Goal: Task Accomplishment & Management: Use online tool/utility

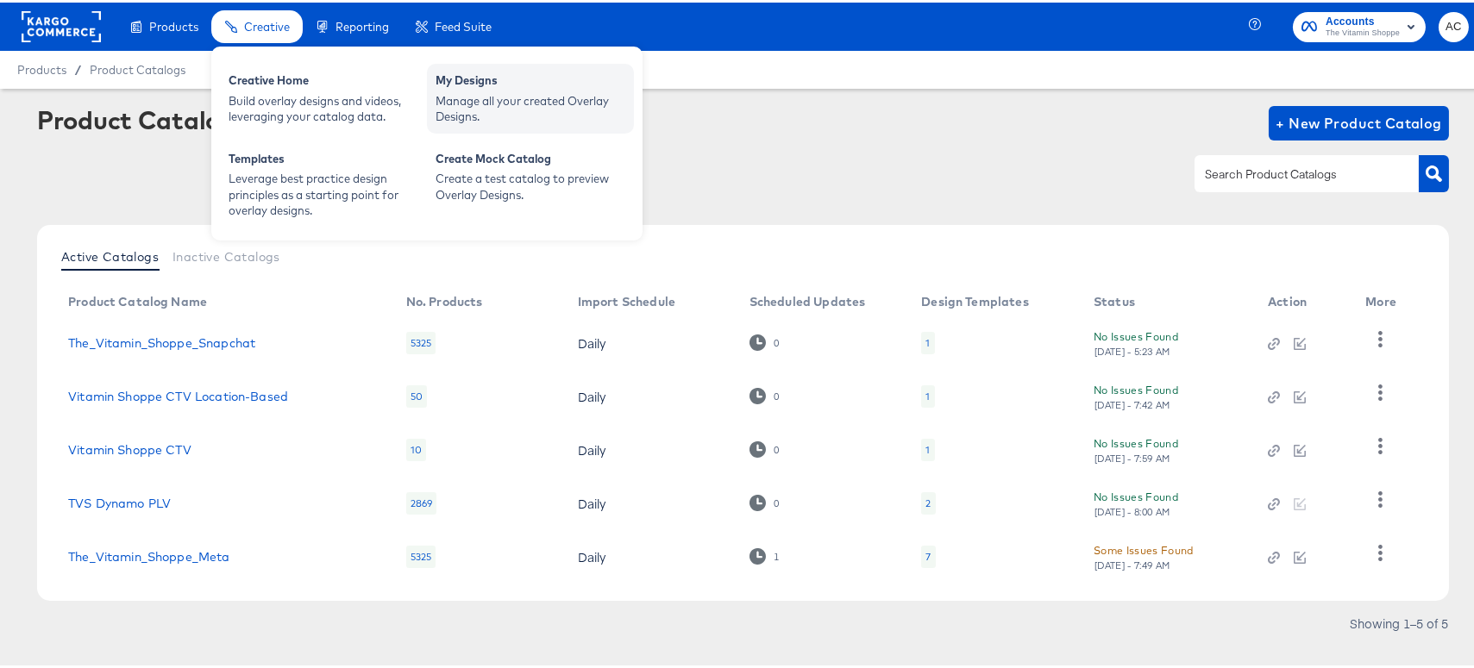
click at [492, 98] on div "Manage all your created Overlay Designs." at bounding box center [530, 107] width 190 height 32
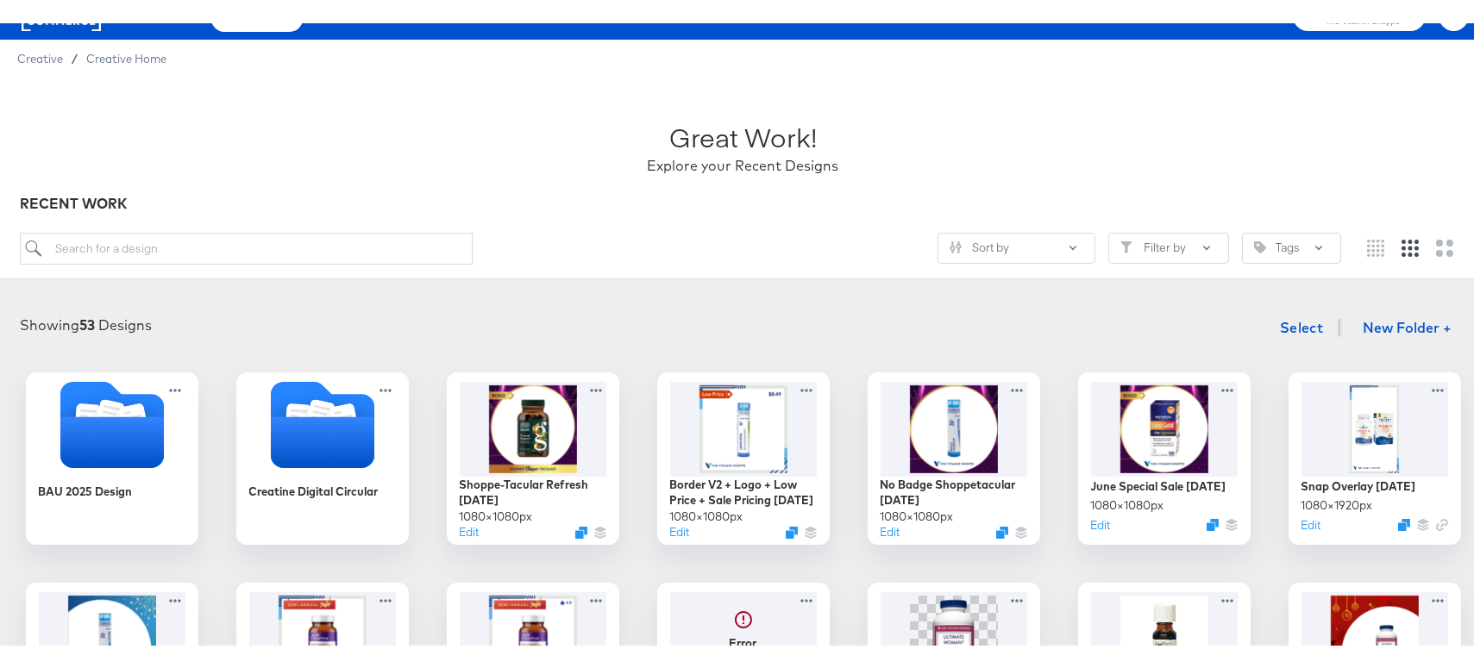
scroll to position [34, 0]
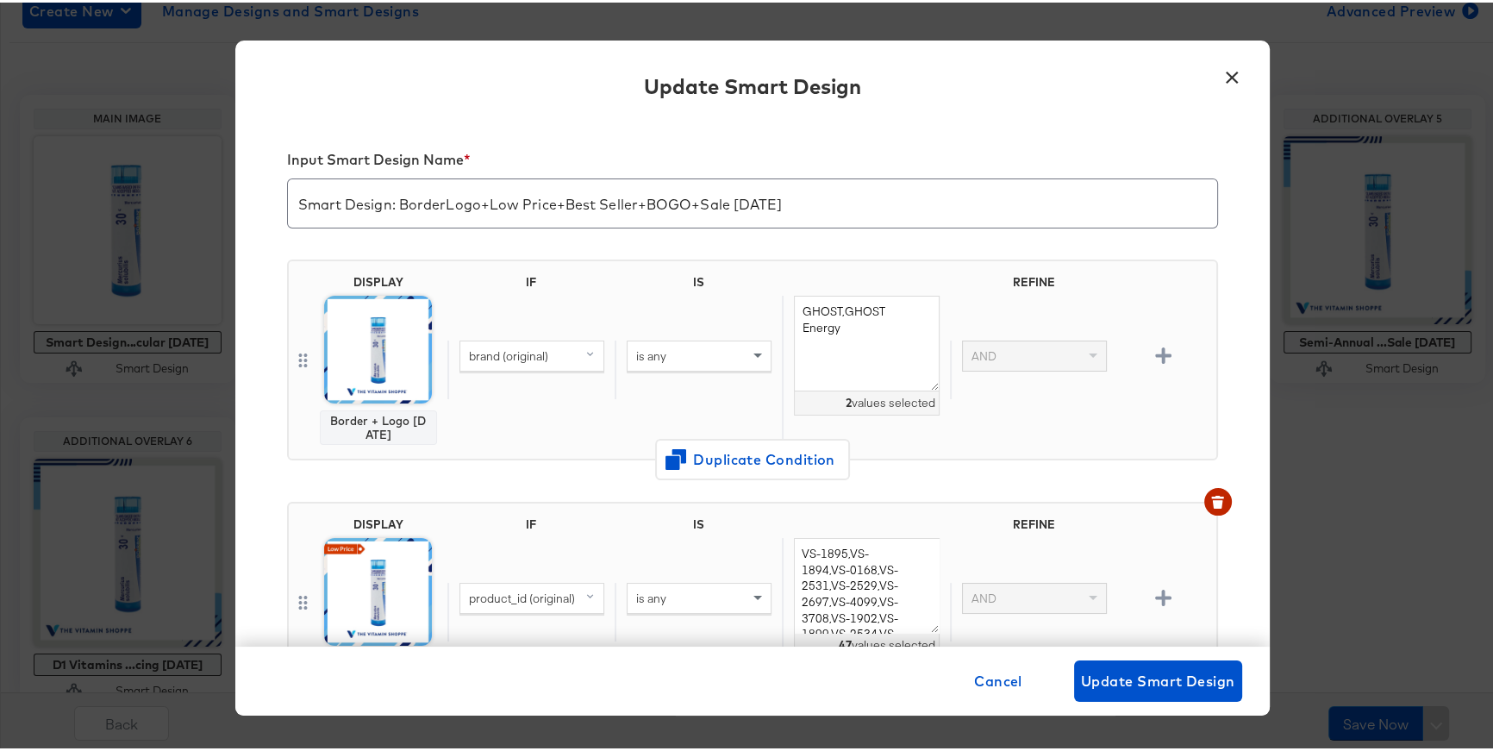
scroll to position [250, 0]
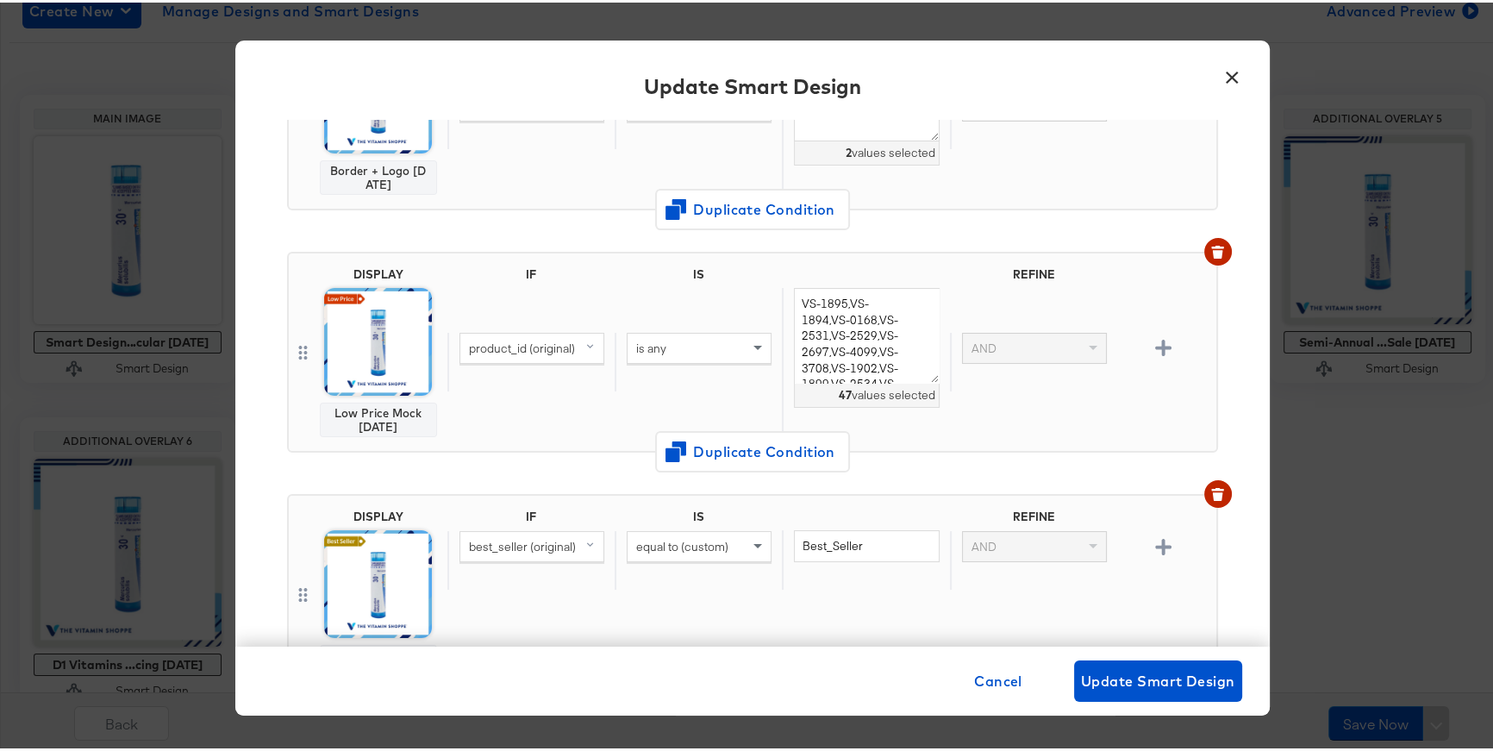
click at [1114, 229] on div "DISPLAY Border + Logo [DATE] IF IS REFINE brand (original) is any GHOST,GHOST E…" at bounding box center [752, 114] width 931 height 242
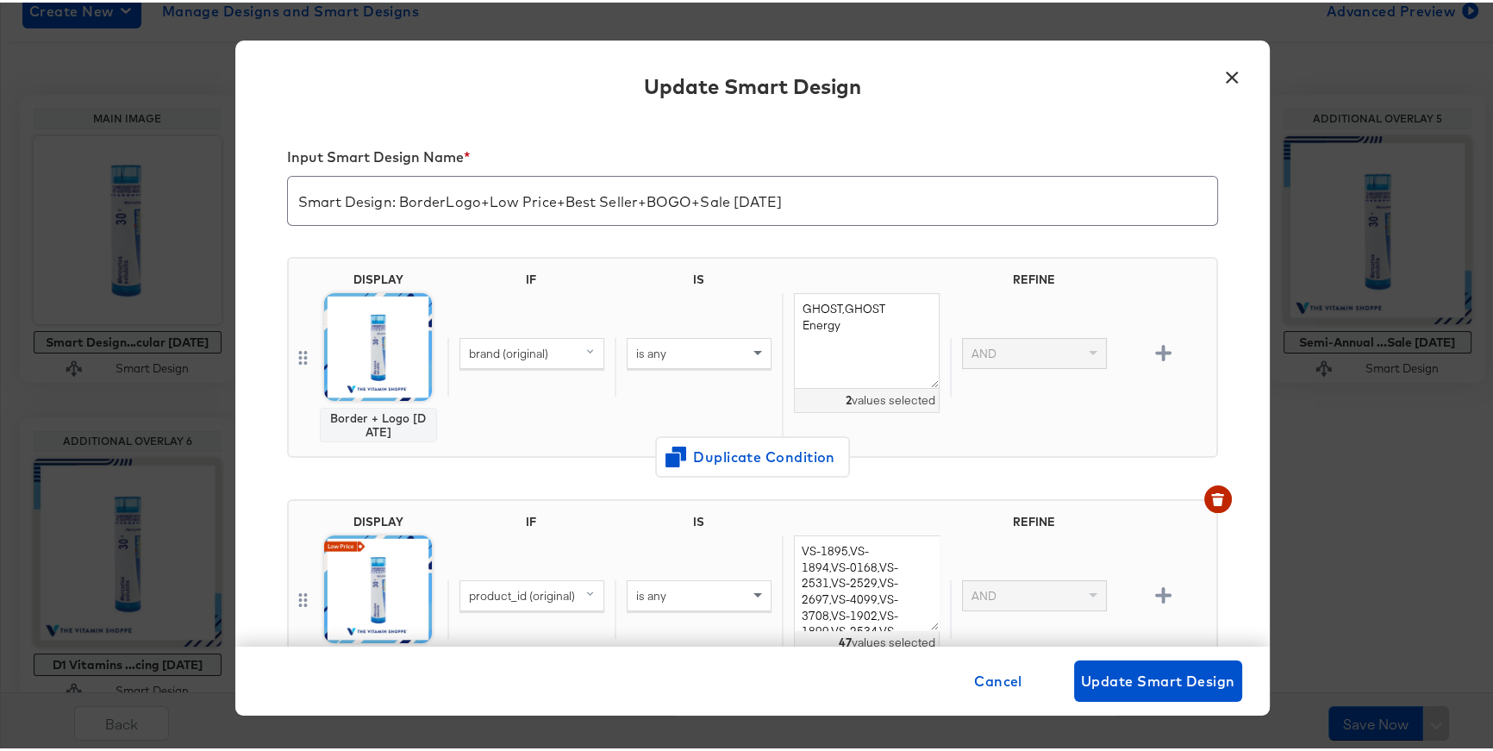
scroll to position [0, 0]
click at [986, 687] on span "Cancel" at bounding box center [998, 679] width 48 height 24
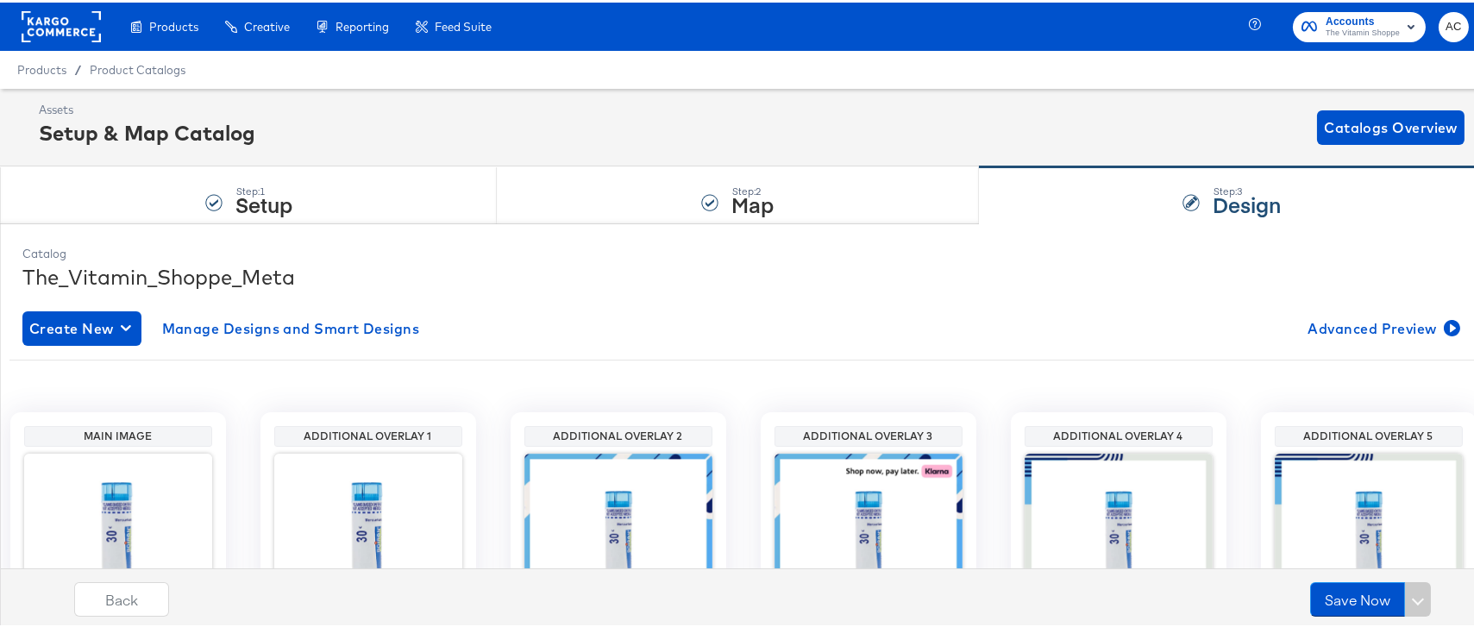
click at [68, 22] on rect at bounding box center [61, 24] width 79 height 31
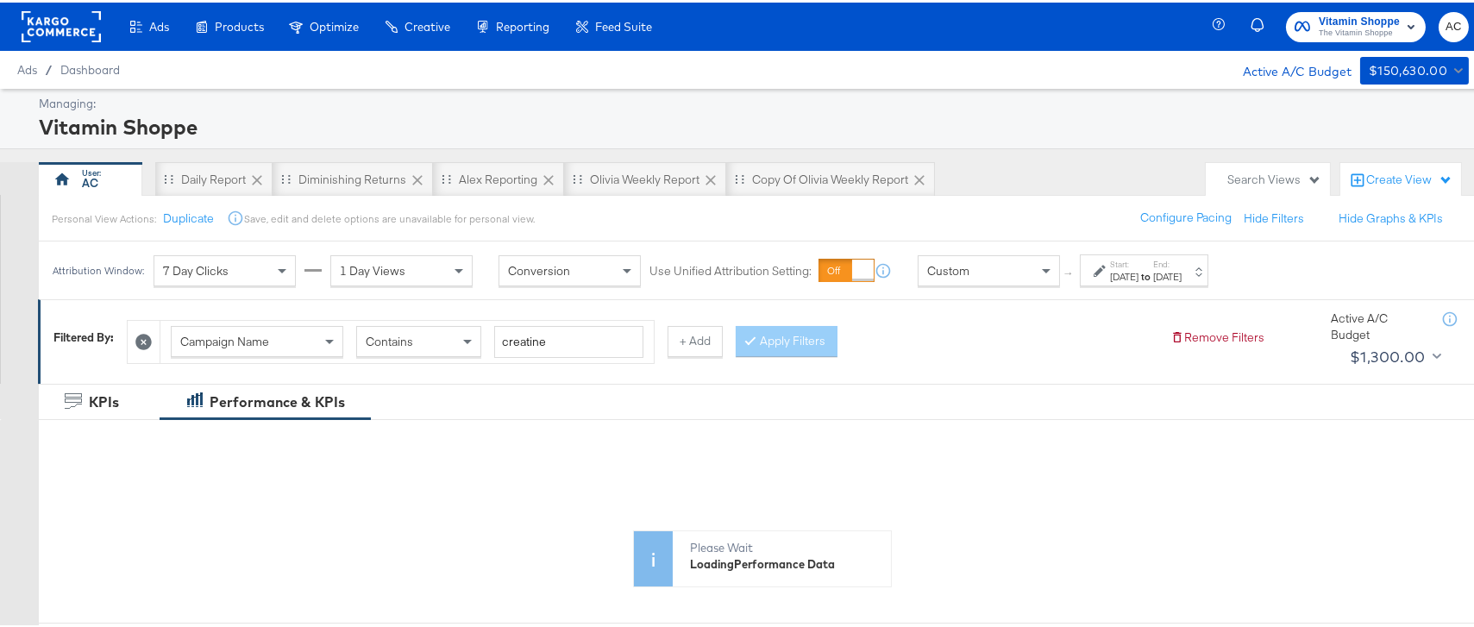
click at [143, 337] on icon at bounding box center [143, 339] width 16 height 16
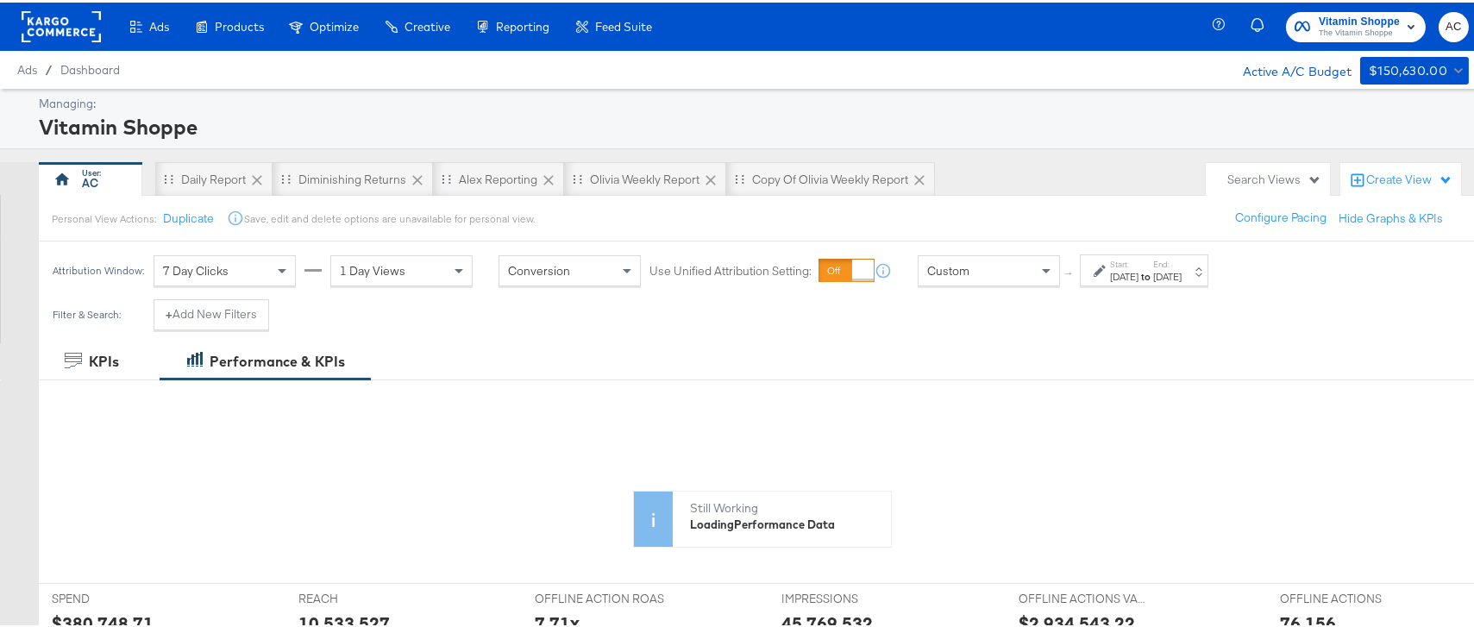
click at [1003, 271] on div "Custom" at bounding box center [988, 268] width 141 height 29
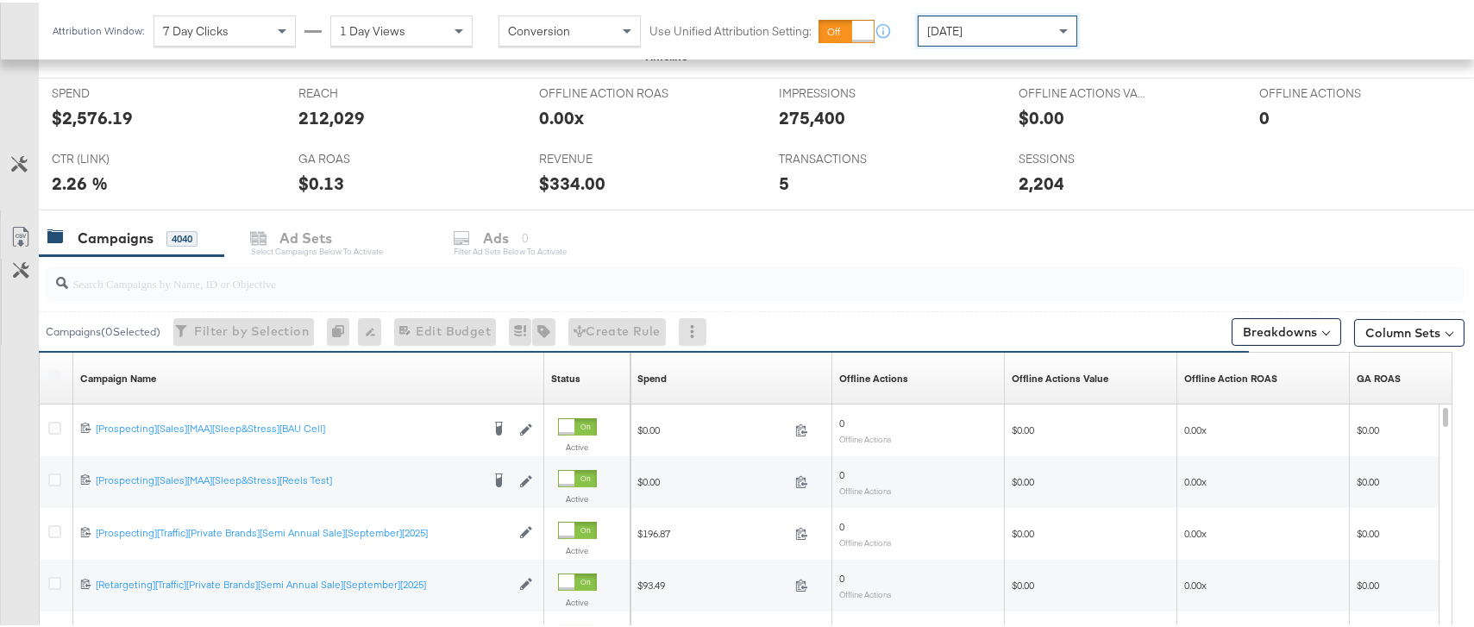
scroll to position [699, 0]
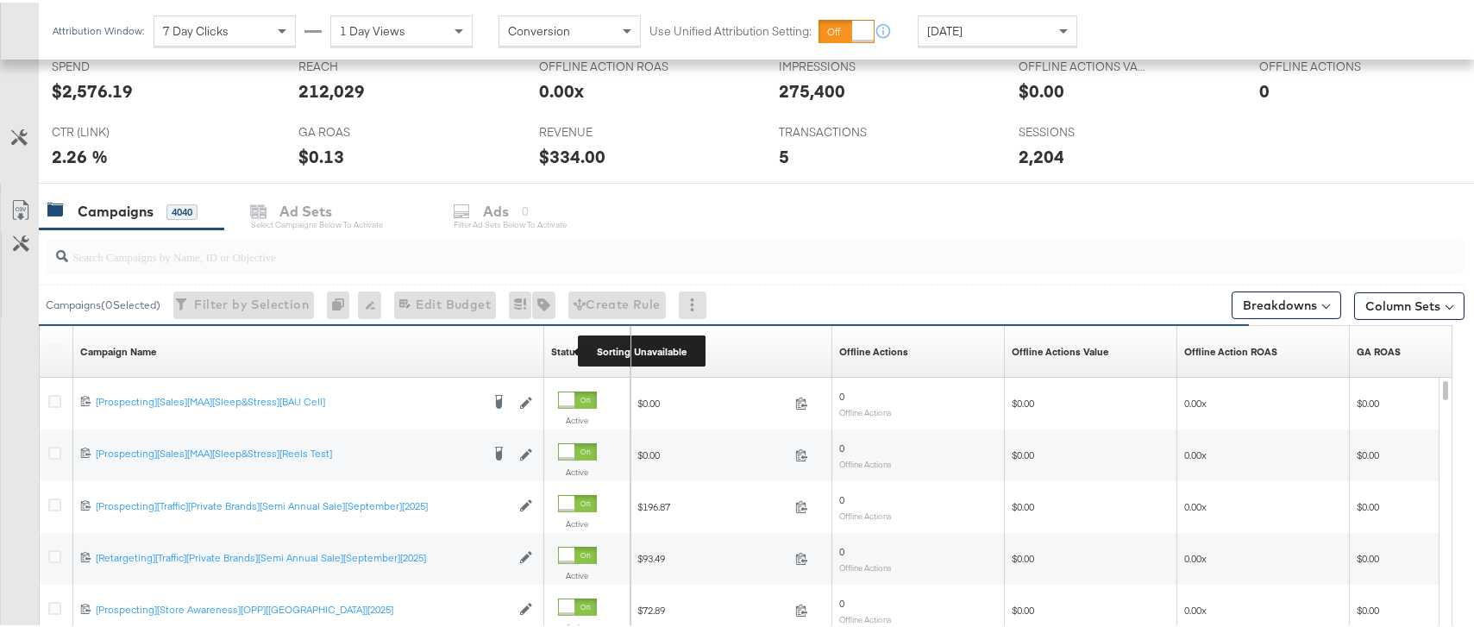
click at [563, 347] on div "Status" at bounding box center [565, 349] width 29 height 14
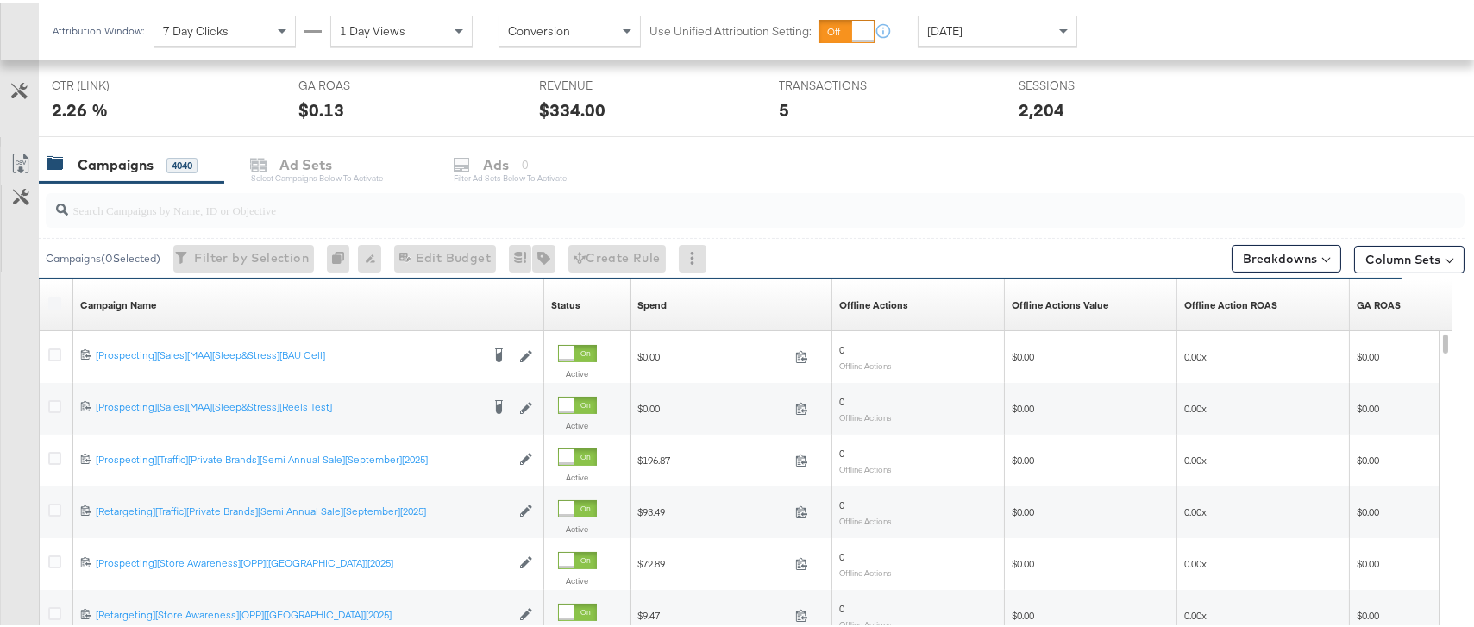
scroll to position [747, 0]
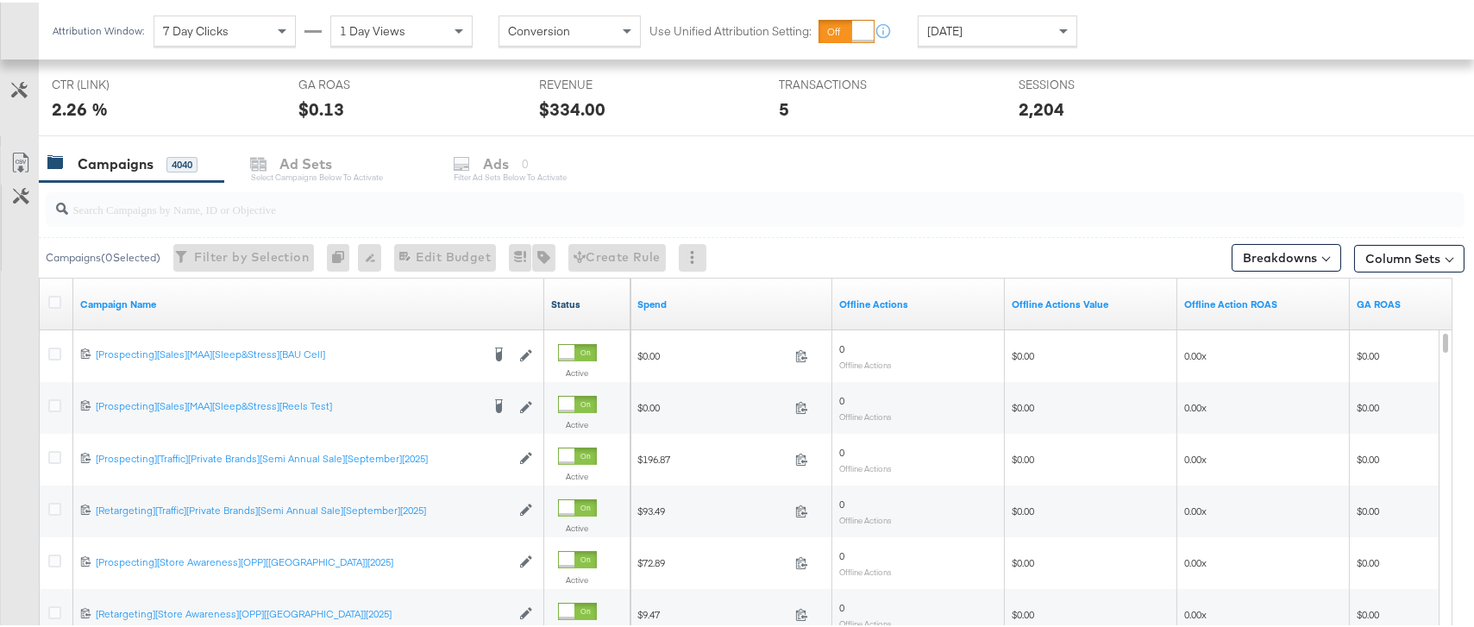
click at [573, 299] on link "Status" at bounding box center [587, 302] width 72 height 14
click at [573, 299] on link "Status ↑" at bounding box center [587, 302] width 72 height 14
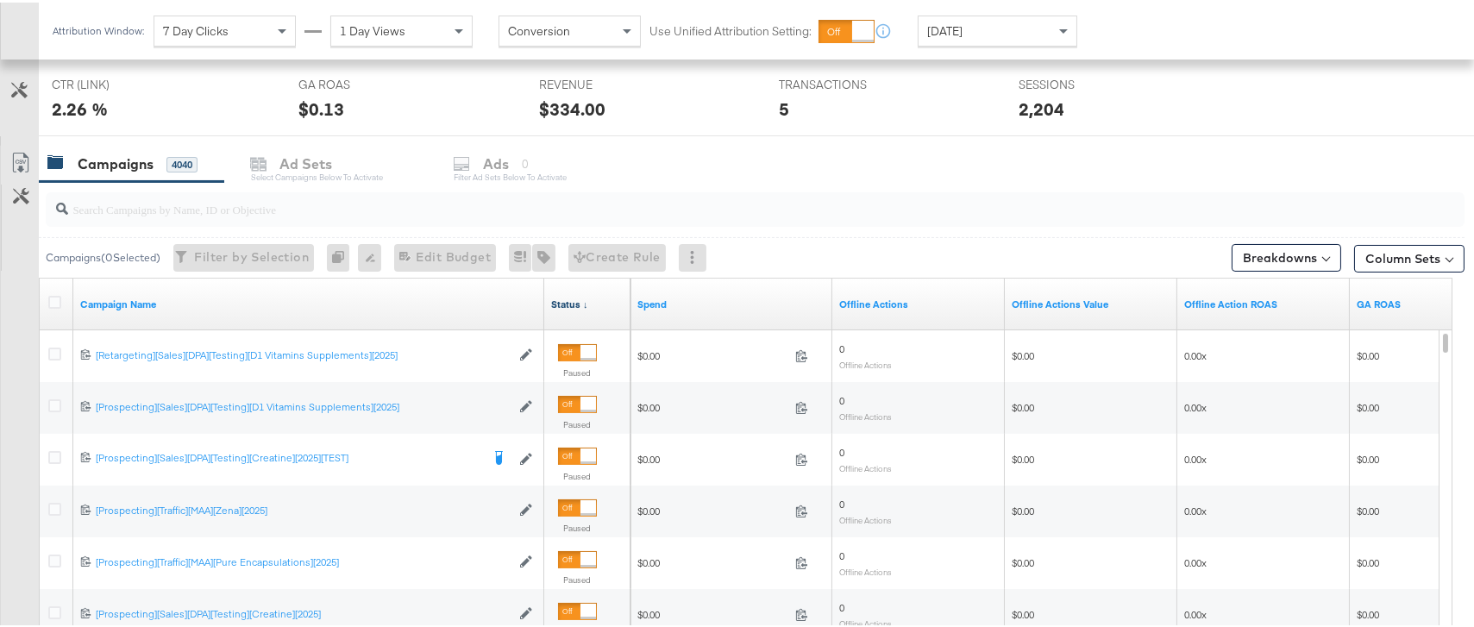
click at [573, 299] on link "Status ↓" at bounding box center [587, 302] width 72 height 14
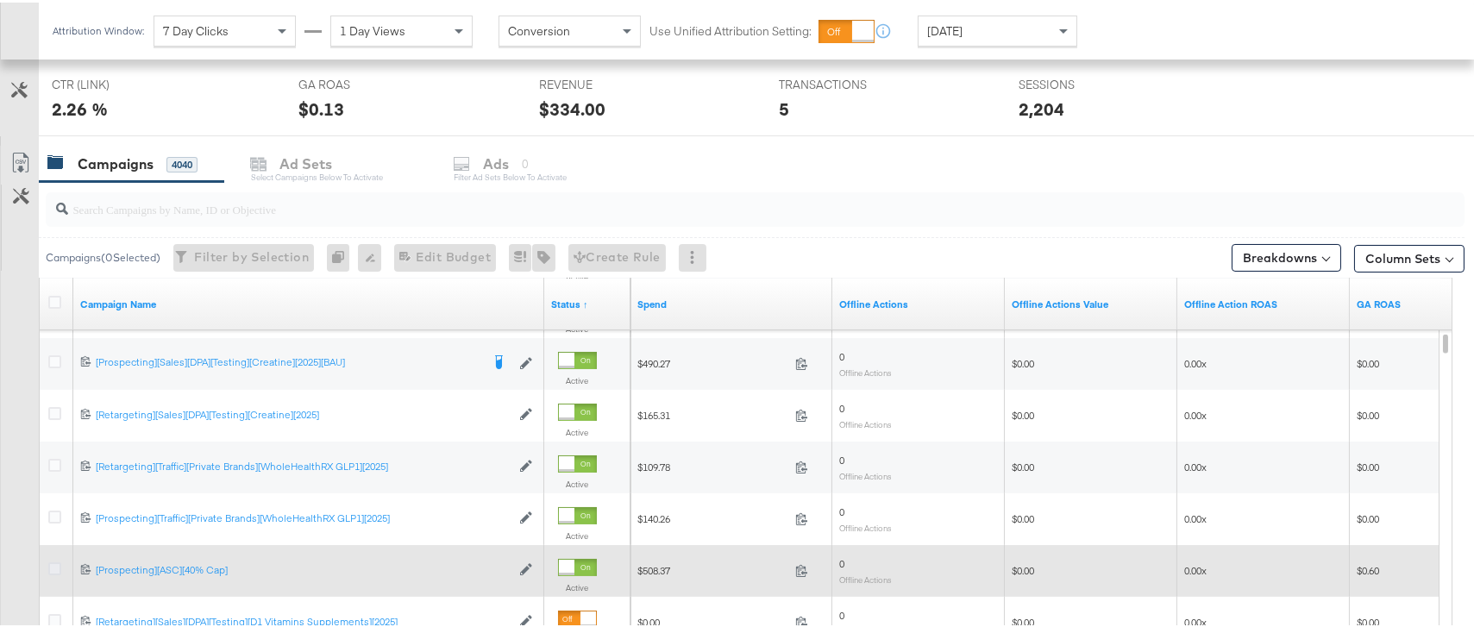
click at [53, 566] on icon at bounding box center [54, 566] width 13 height 13
click at [0, 0] on input "checkbox" at bounding box center [0, 0] width 0 height 0
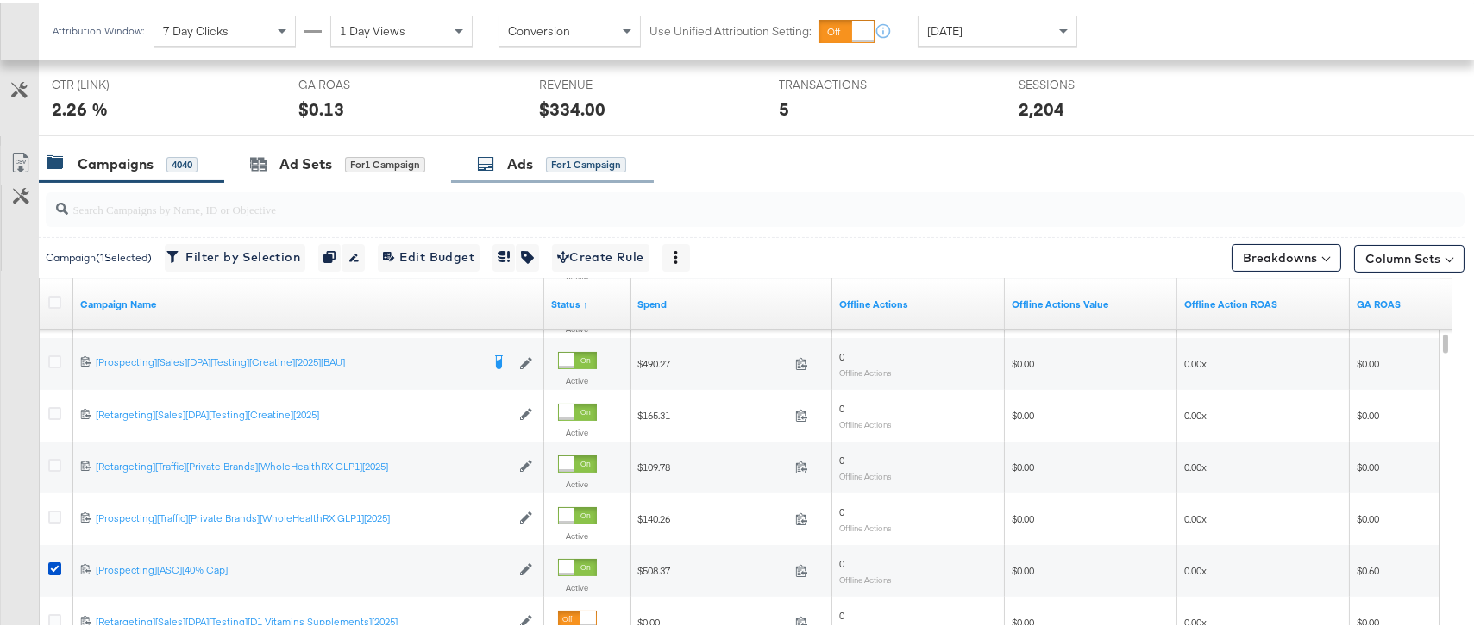
click at [575, 167] on div "for 1 Campaign" at bounding box center [586, 162] width 80 height 16
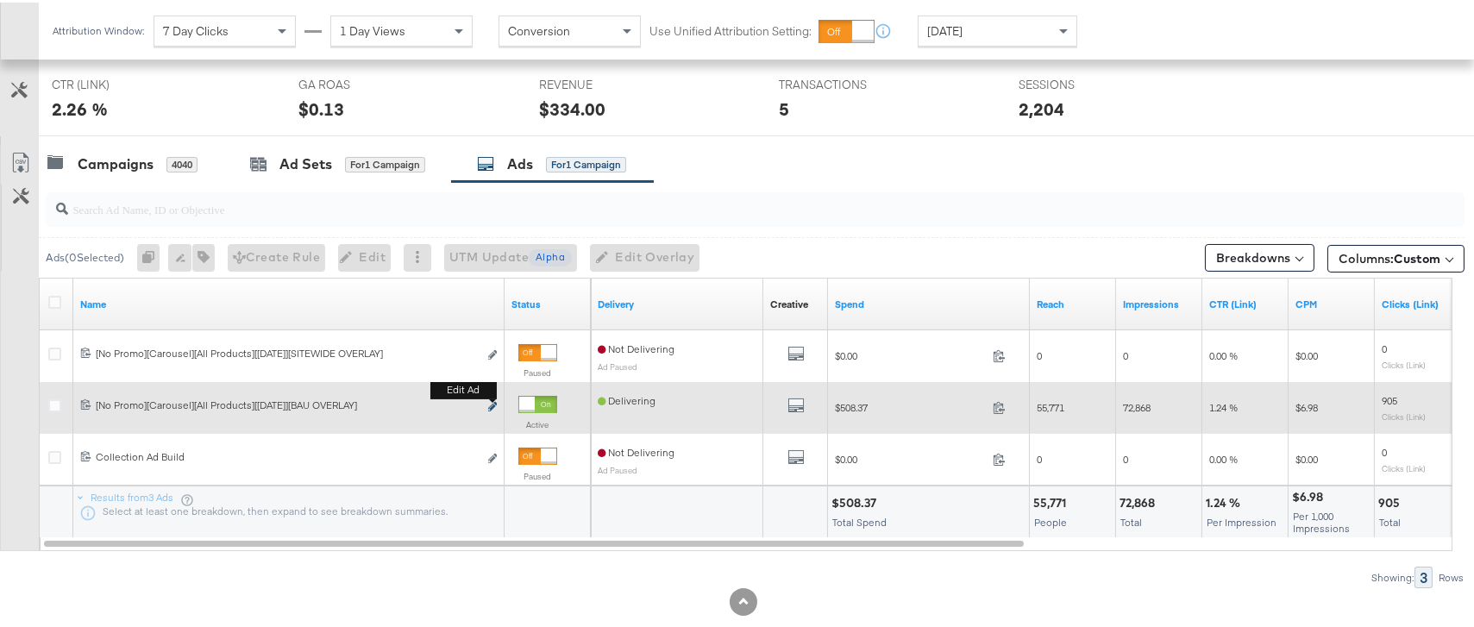
click at [491, 405] on icon "link" at bounding box center [492, 403] width 9 height 9
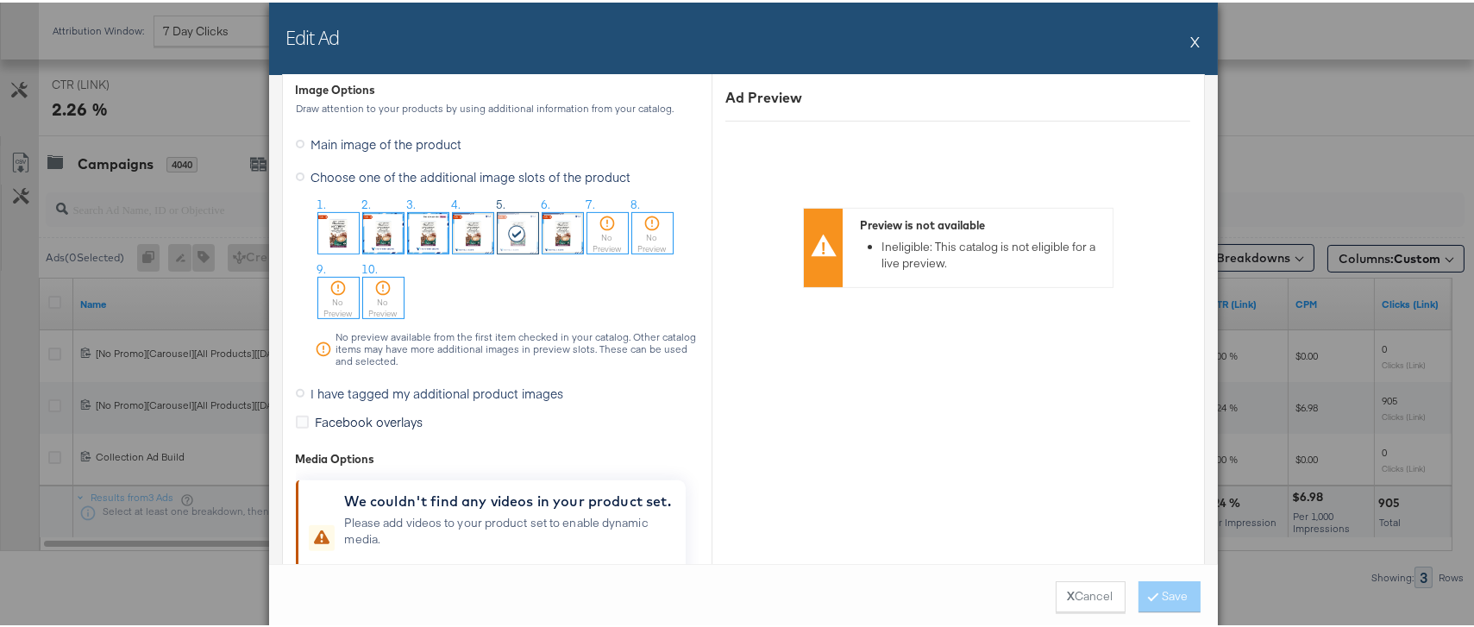
scroll to position [1767, 0]
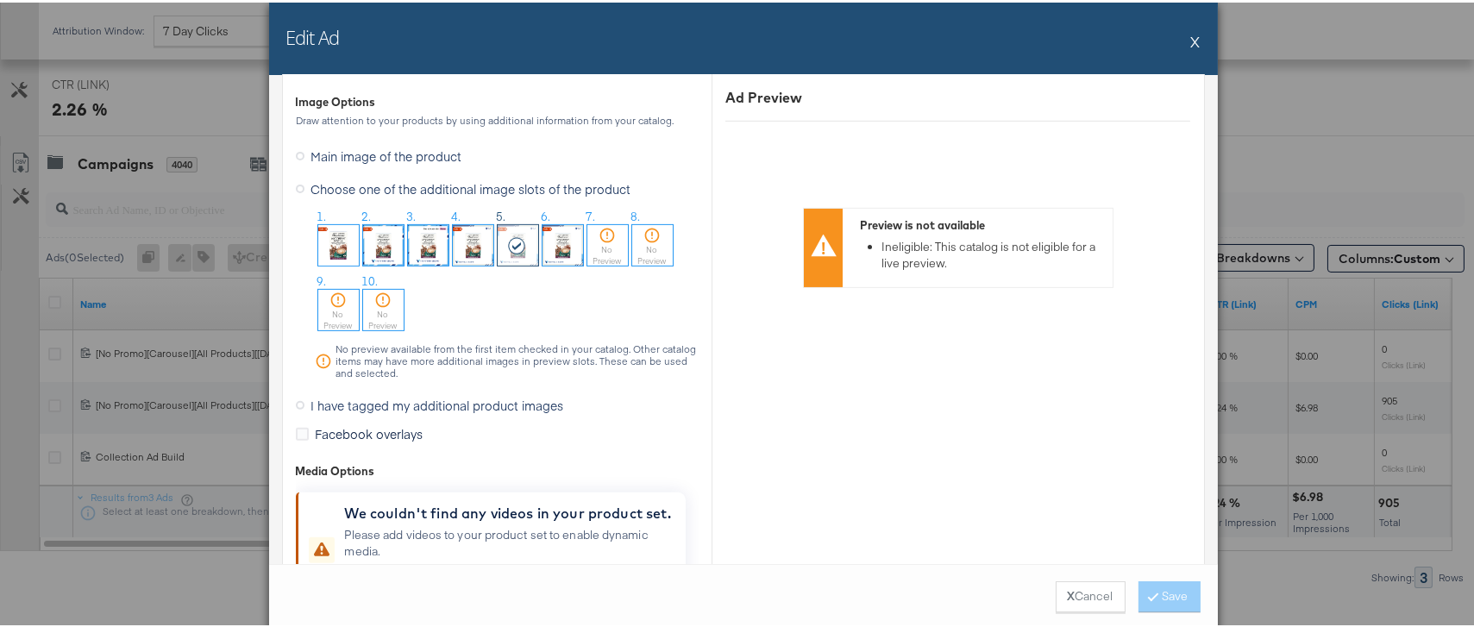
click at [1191, 36] on button "X" at bounding box center [1195, 39] width 9 height 34
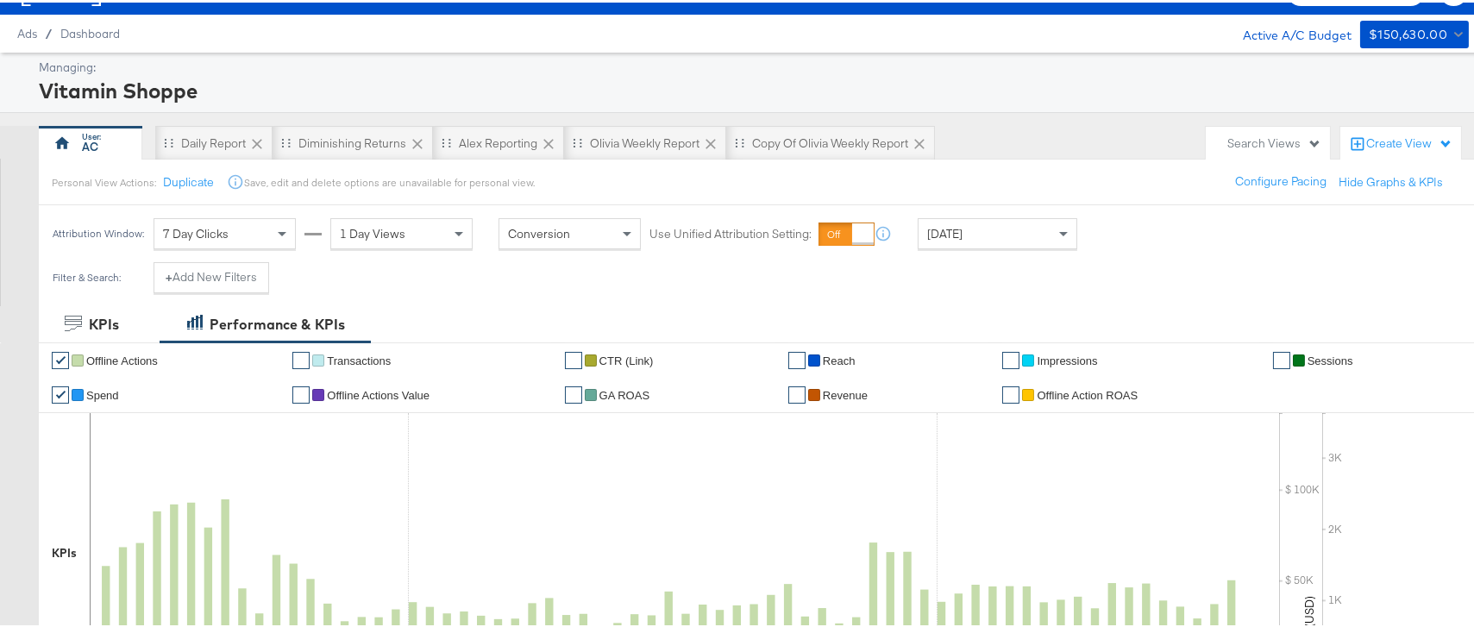
scroll to position [0, 0]
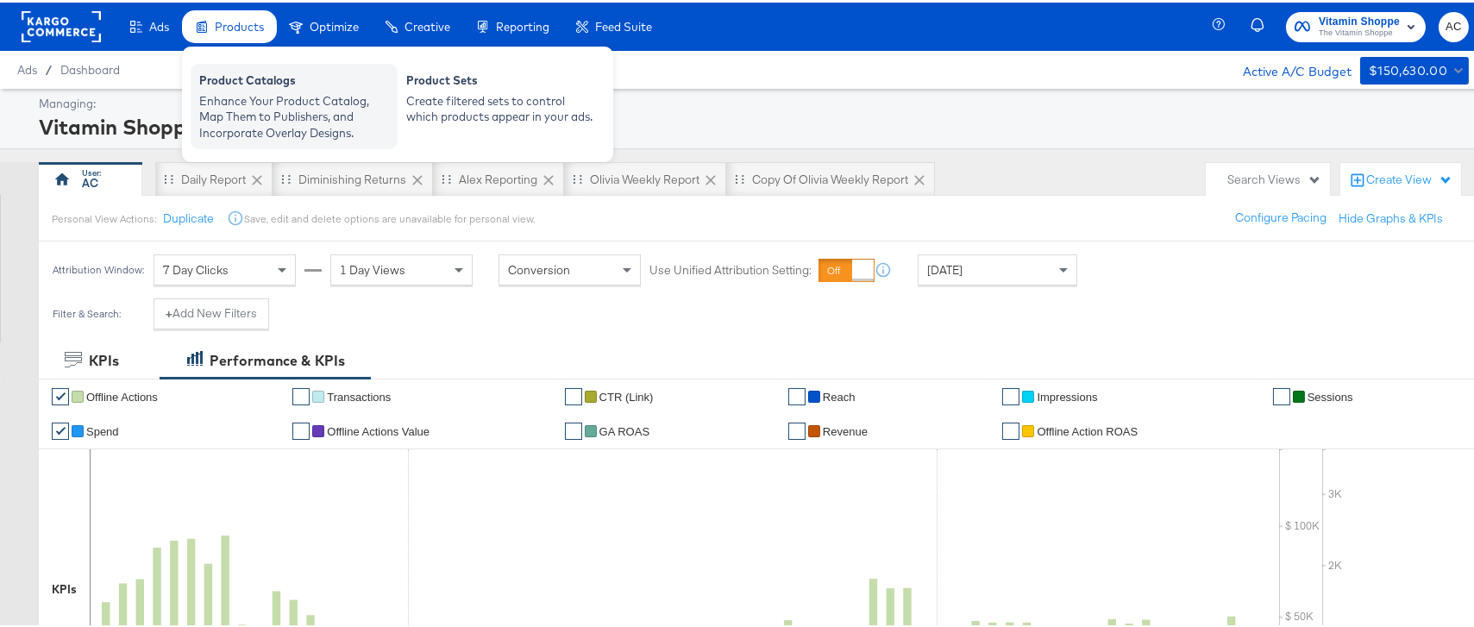
click at [243, 96] on div "Enhance Your Product Catalog, Map Them to Publishers, and Incorporate Overlay D…" at bounding box center [294, 115] width 190 height 48
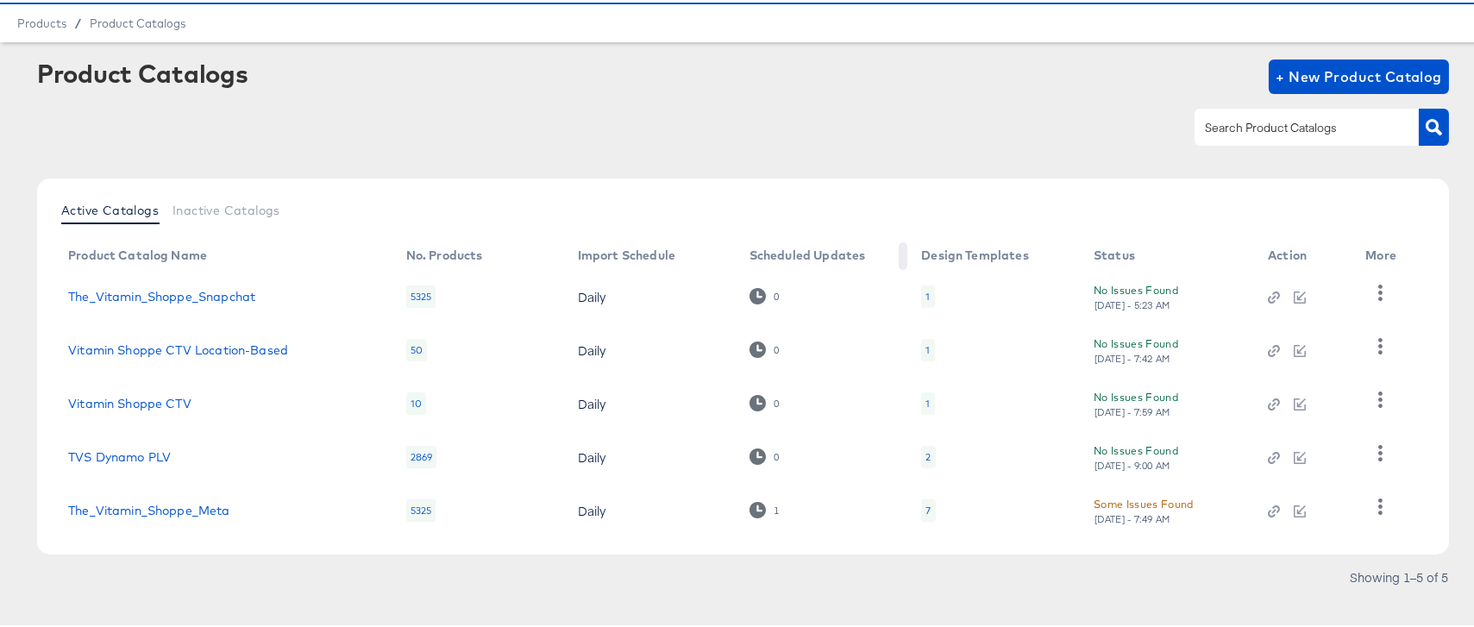
scroll to position [66, 0]
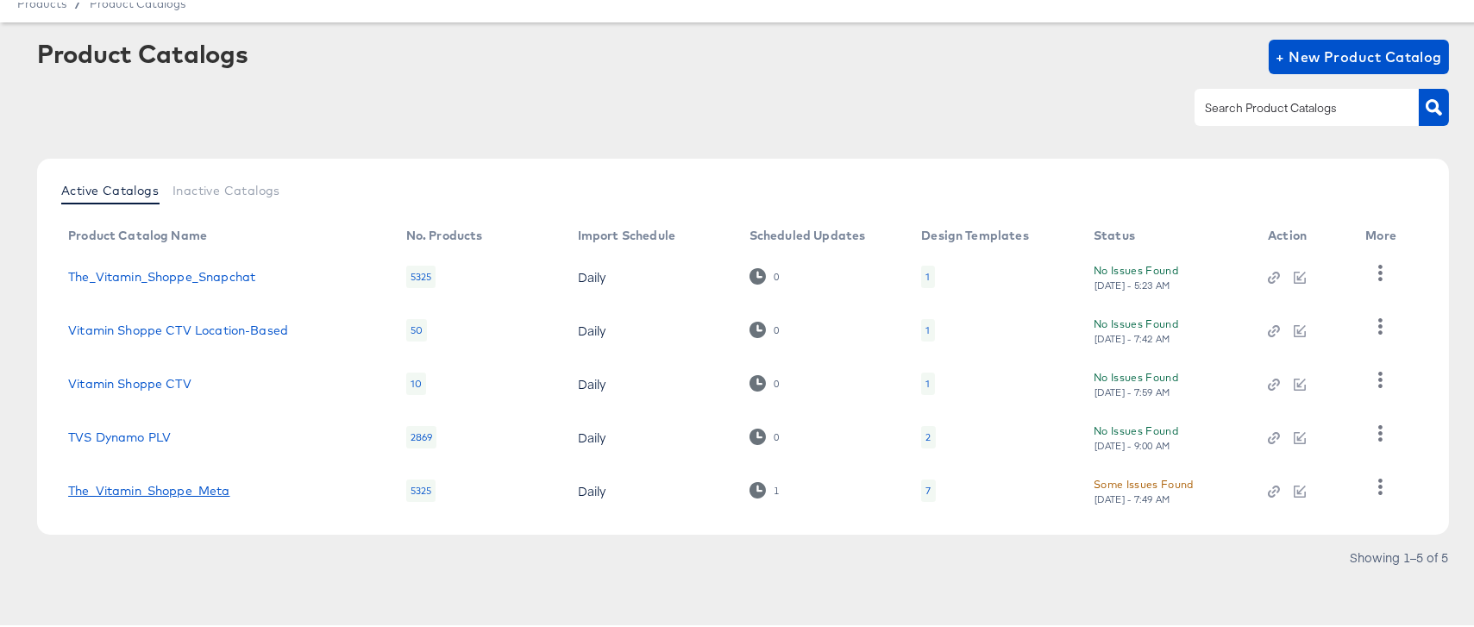
click at [218, 491] on link "The_Vitamin_Shoppe_Meta" at bounding box center [148, 488] width 161 height 14
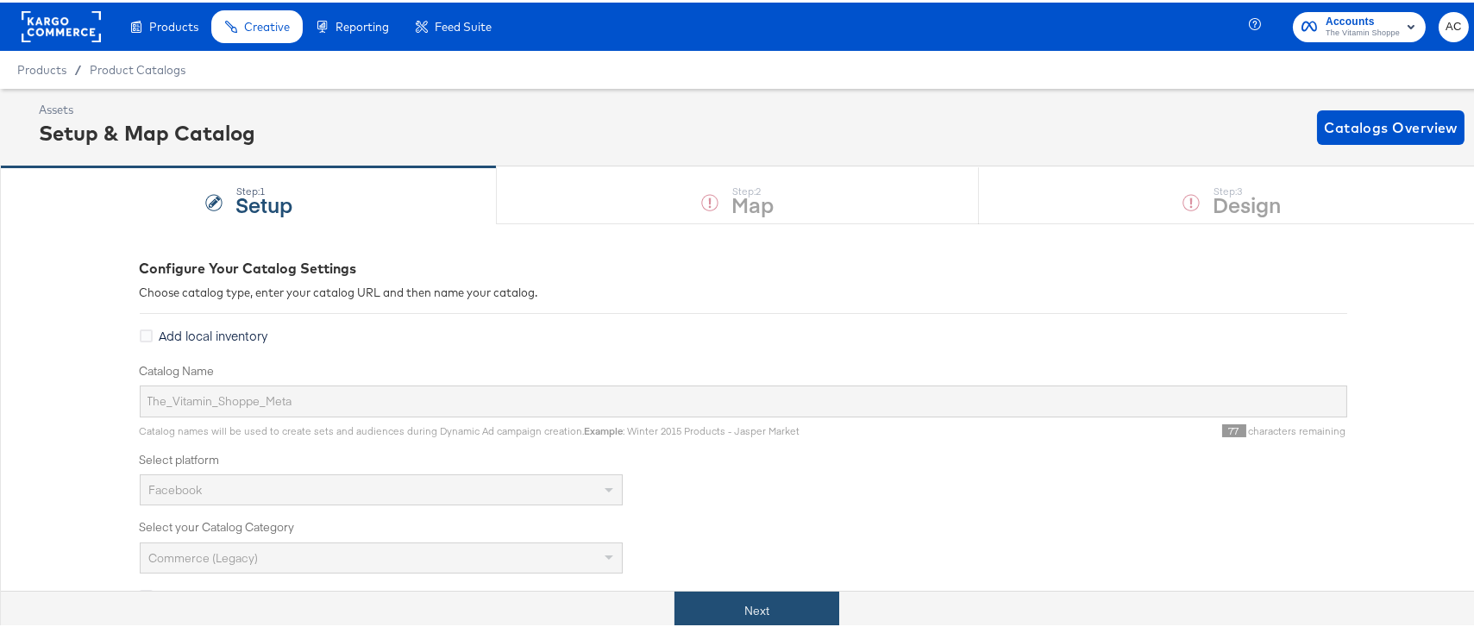
click at [807, 593] on button "Next" at bounding box center [756, 608] width 165 height 39
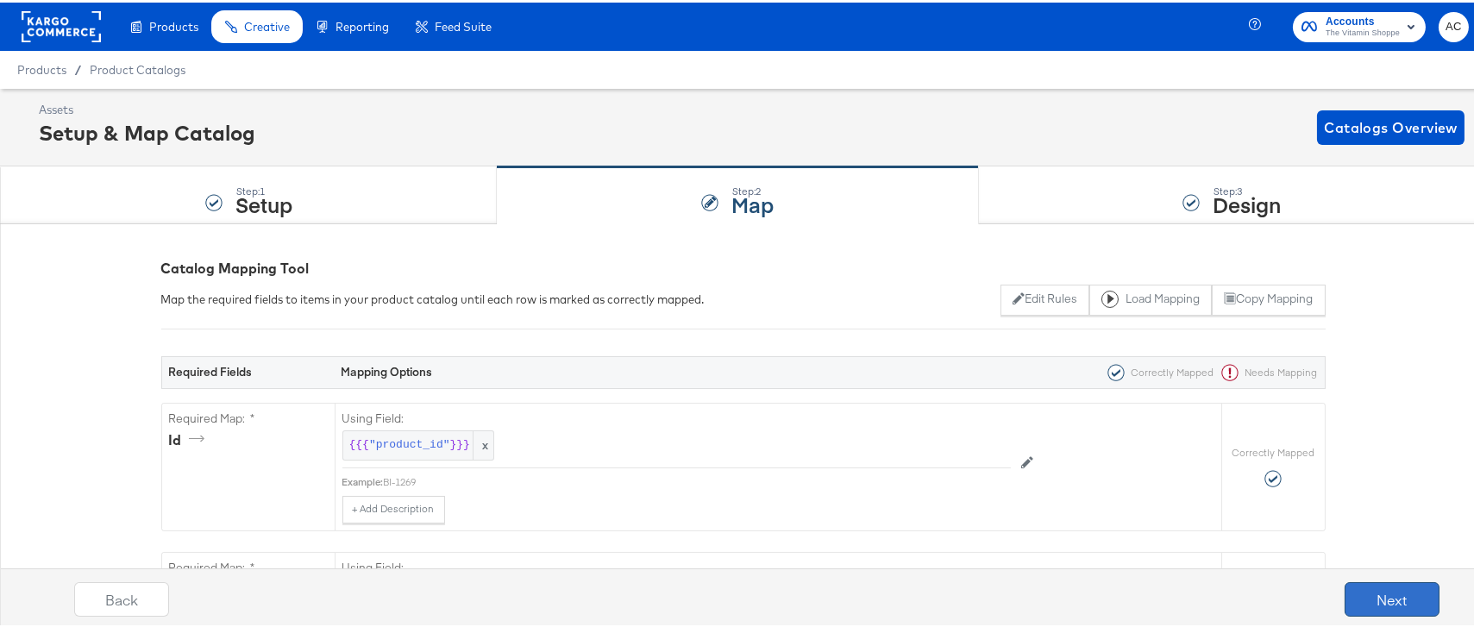
click at [1360, 593] on button "Next" at bounding box center [1391, 596] width 95 height 34
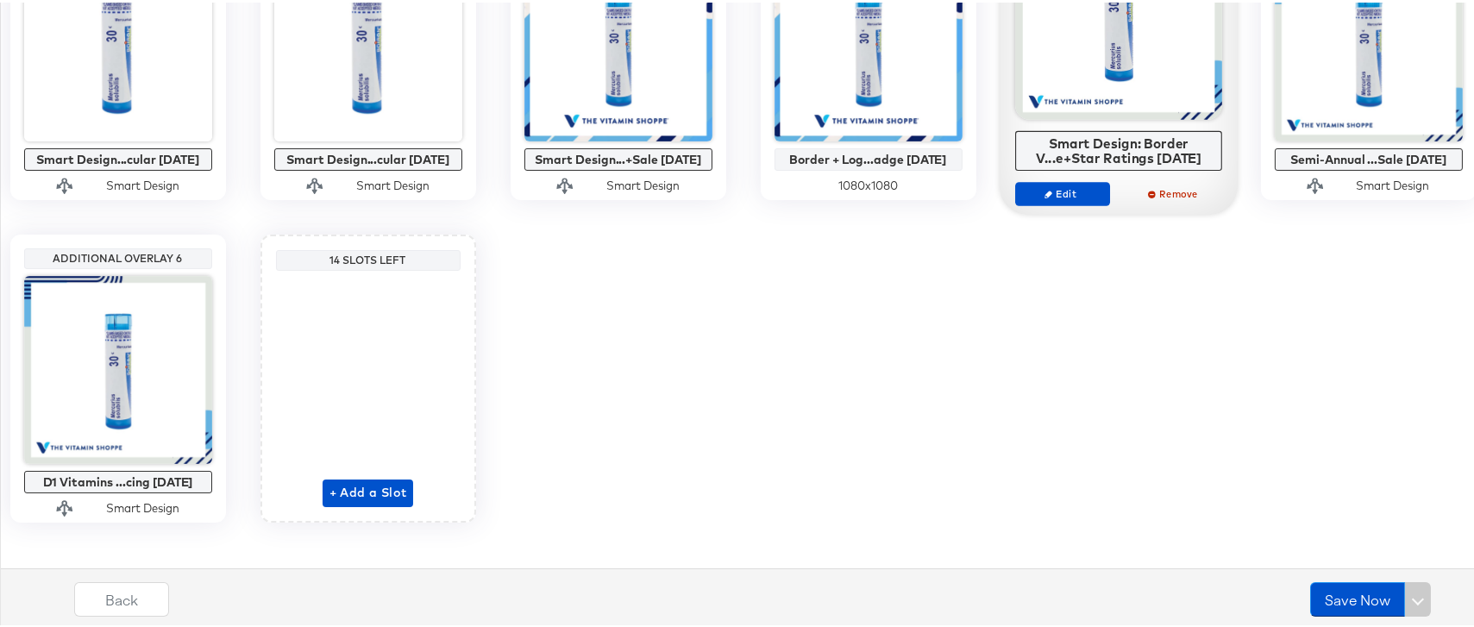
scroll to position [517, 0]
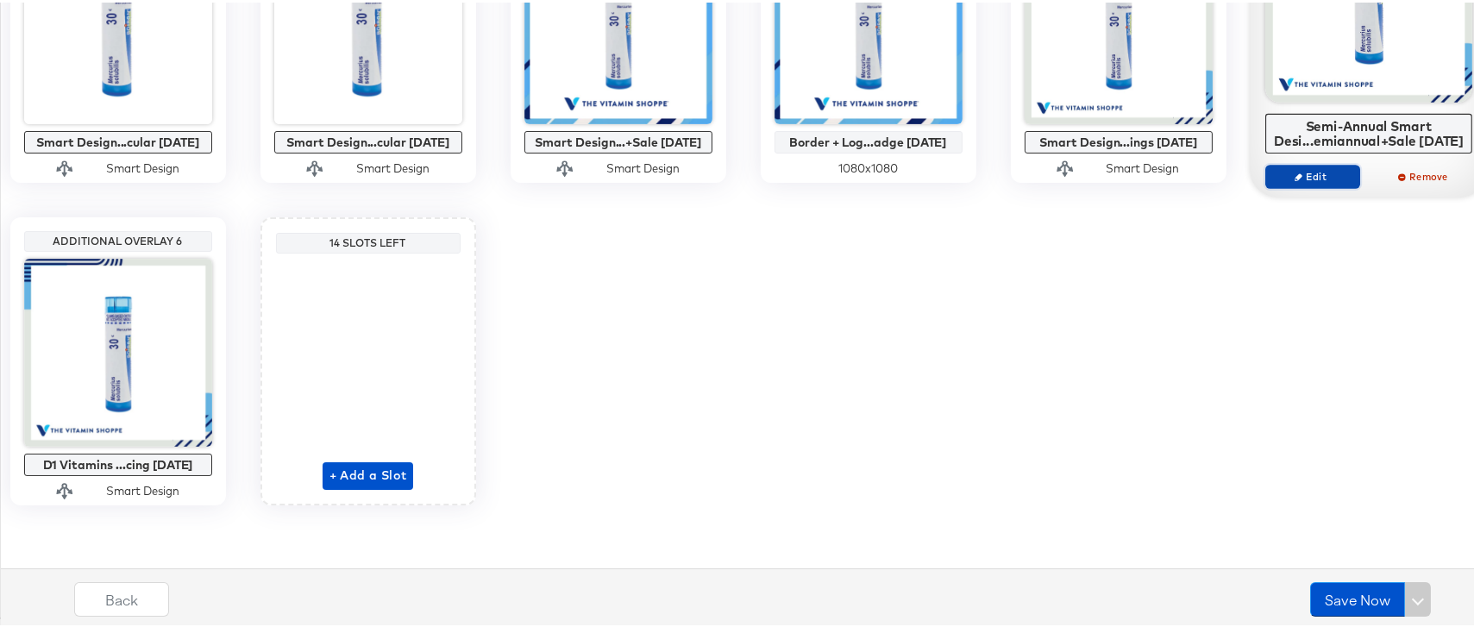
click at [1272, 180] on span "Edit" at bounding box center [1311, 173] width 79 height 13
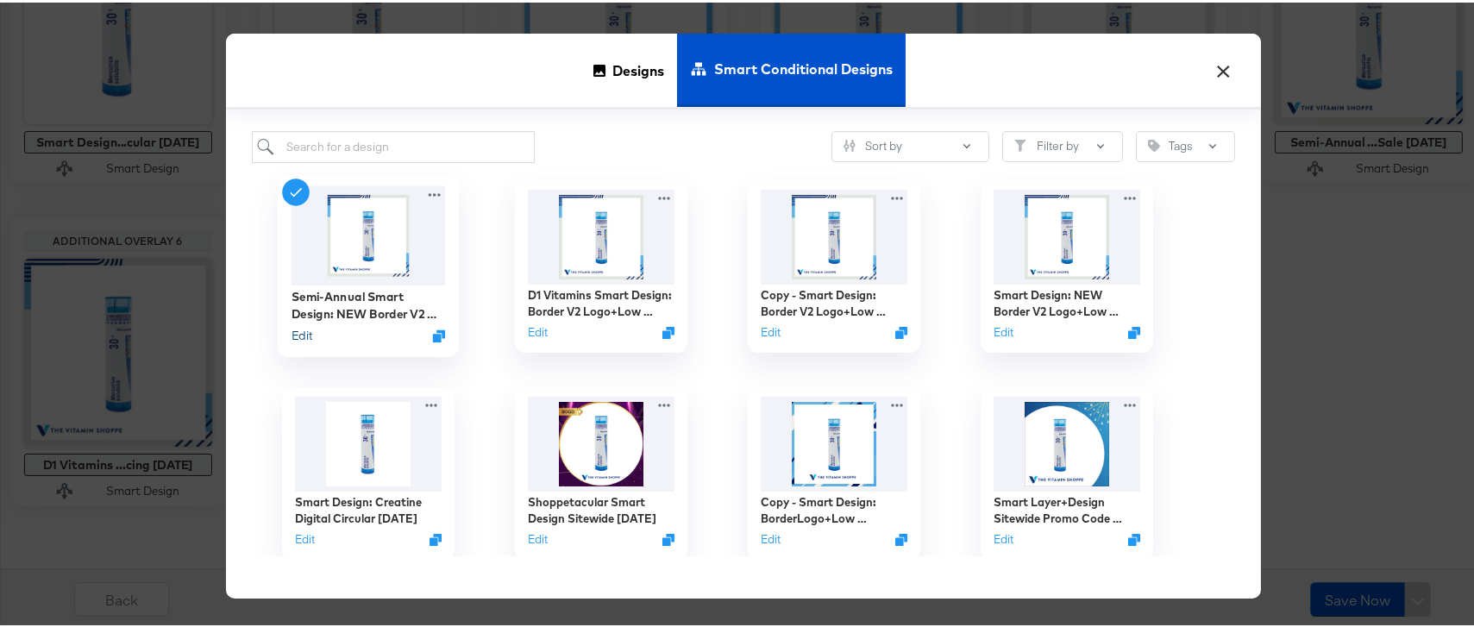
click at [299, 335] on button "Edit" at bounding box center [301, 333] width 21 height 16
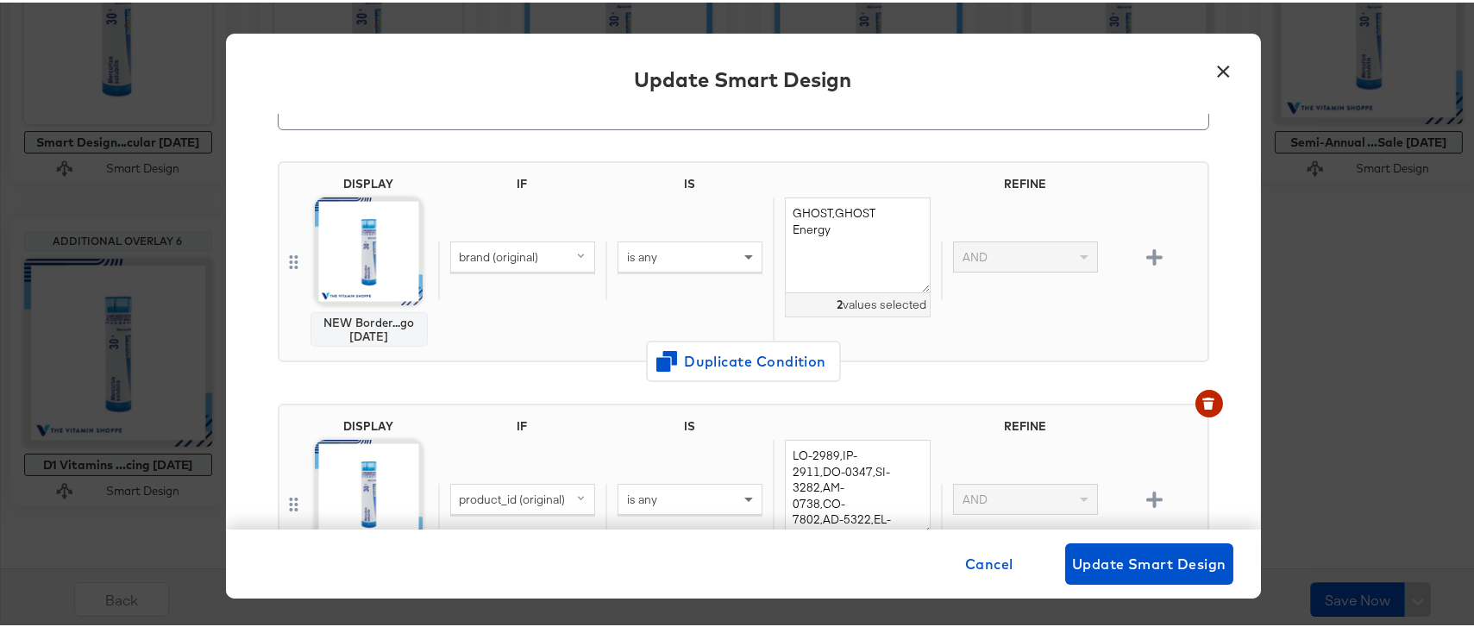
scroll to position [95, 0]
drag, startPoint x: 827, startPoint y: 225, endPoint x: 781, endPoint y: 210, distance: 48.0
click at [785, 210] on textarea "GHOST,GHOST Energy" at bounding box center [857, 240] width 145 height 96
click at [995, 333] on div "brand (original) is any GHOST,GHOST Energy 2 values selected AND" at bounding box center [819, 265] width 762 height 147
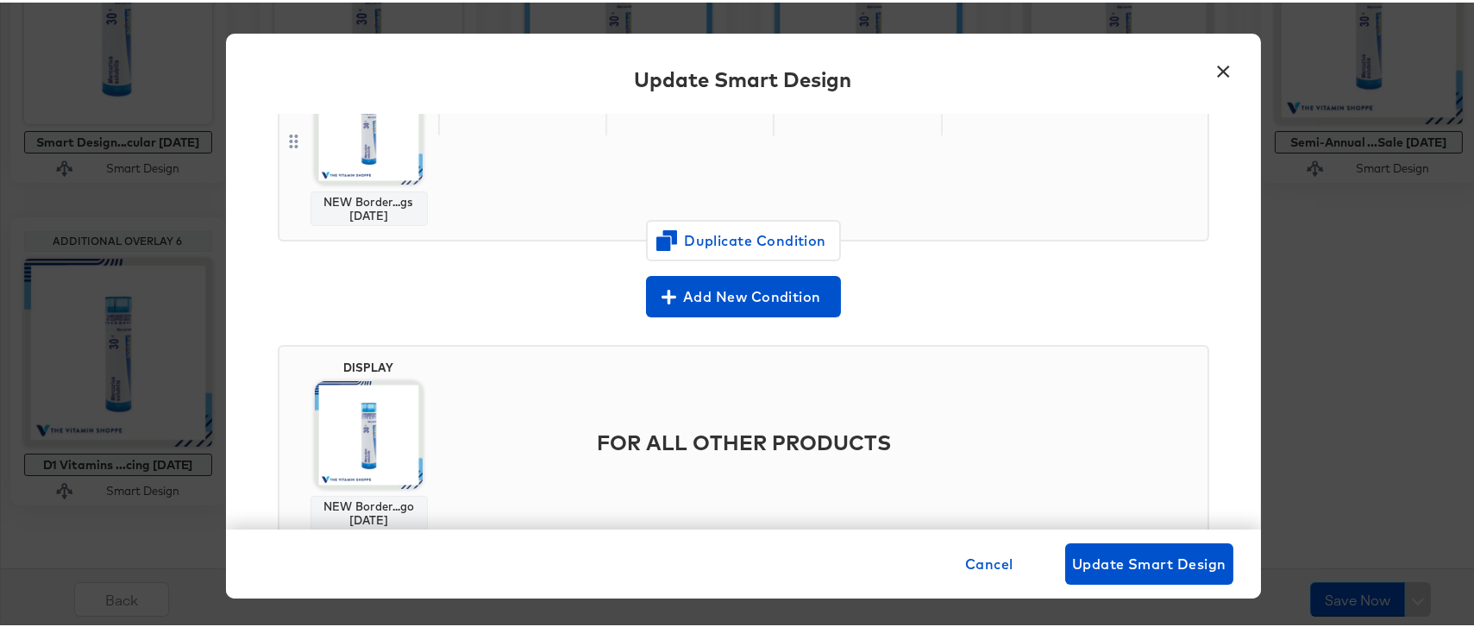
scroll to position [1482, 0]
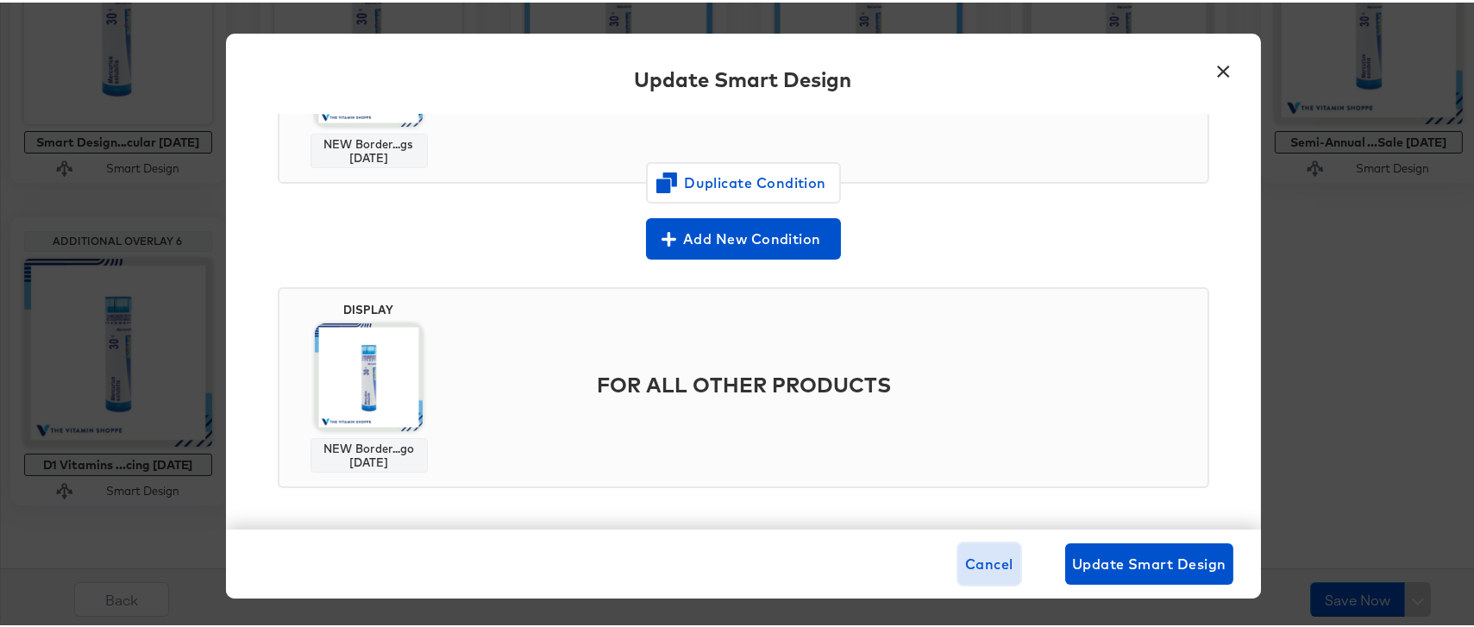
click at [974, 565] on span "Cancel" at bounding box center [989, 561] width 48 height 24
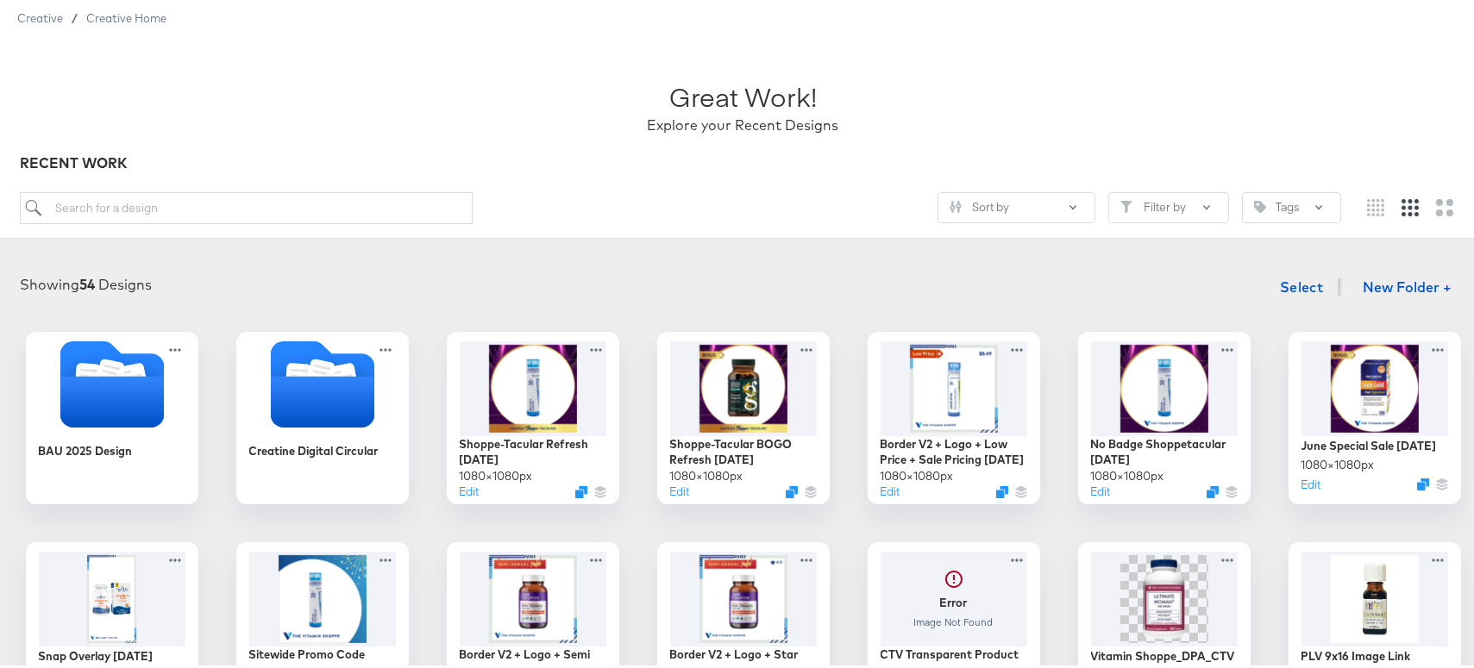
scroll to position [59, 0]
